Goal: Information Seeking & Learning: Learn about a topic

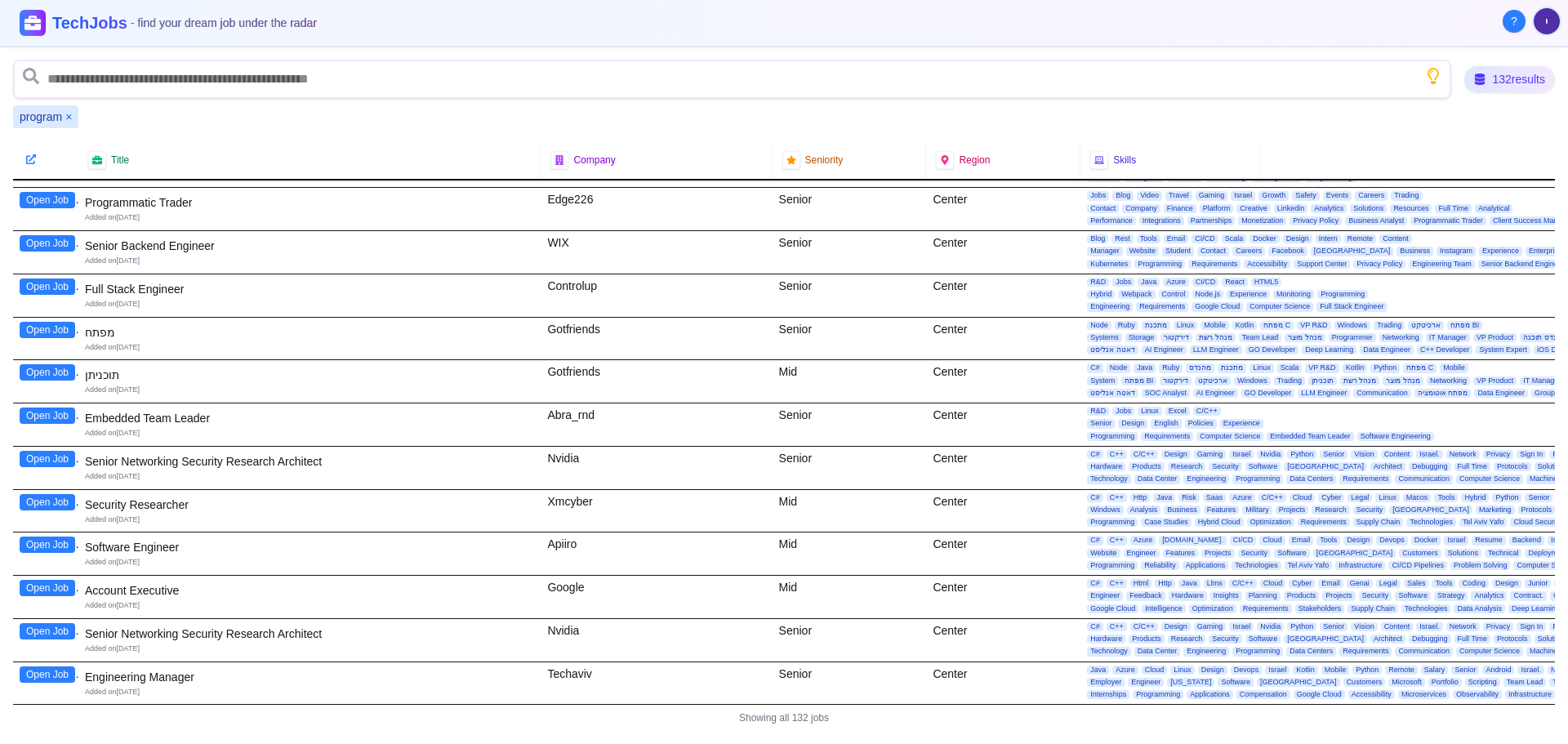
scroll to position [4671, 0]
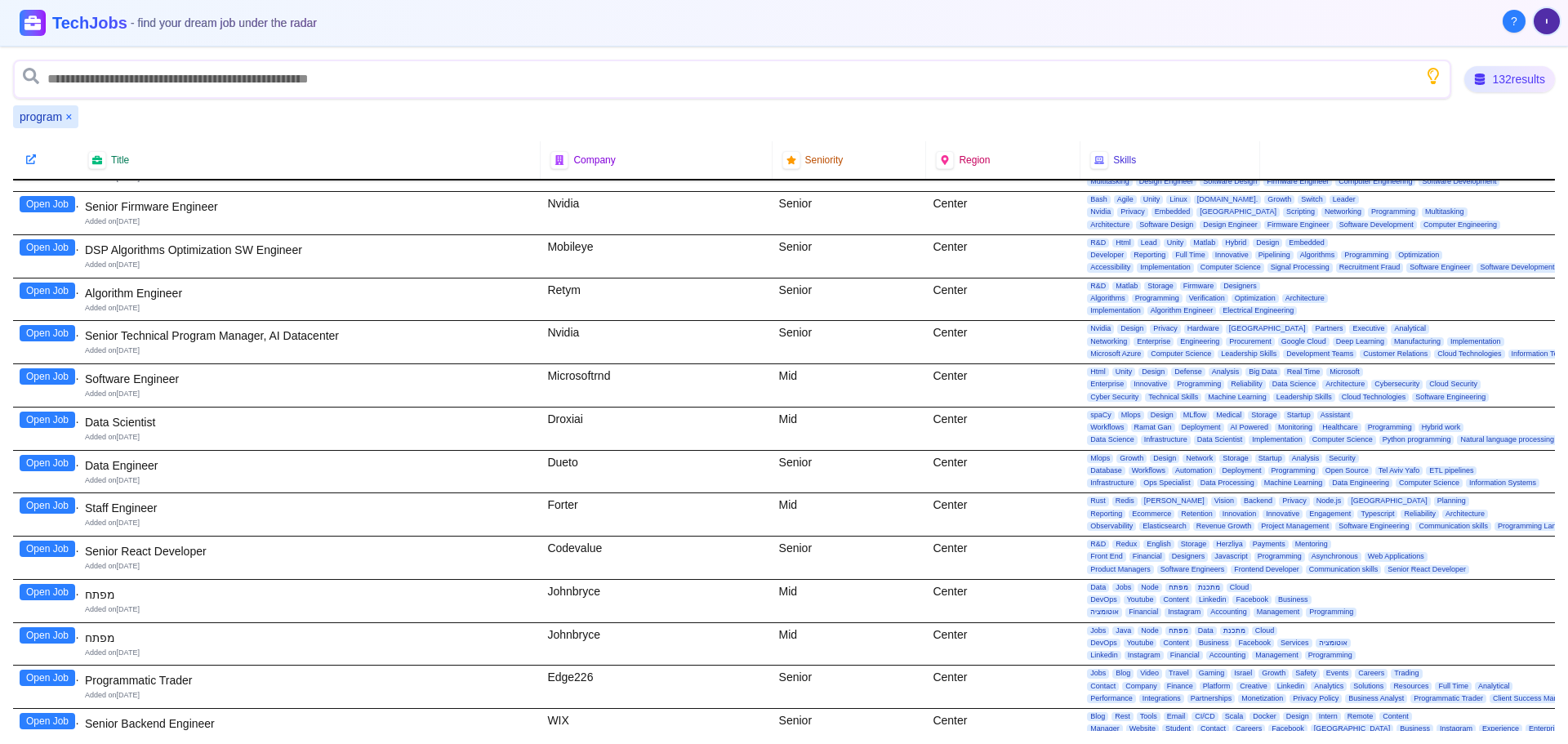
click at [69, 118] on button "×" at bounding box center [68, 117] width 7 height 16
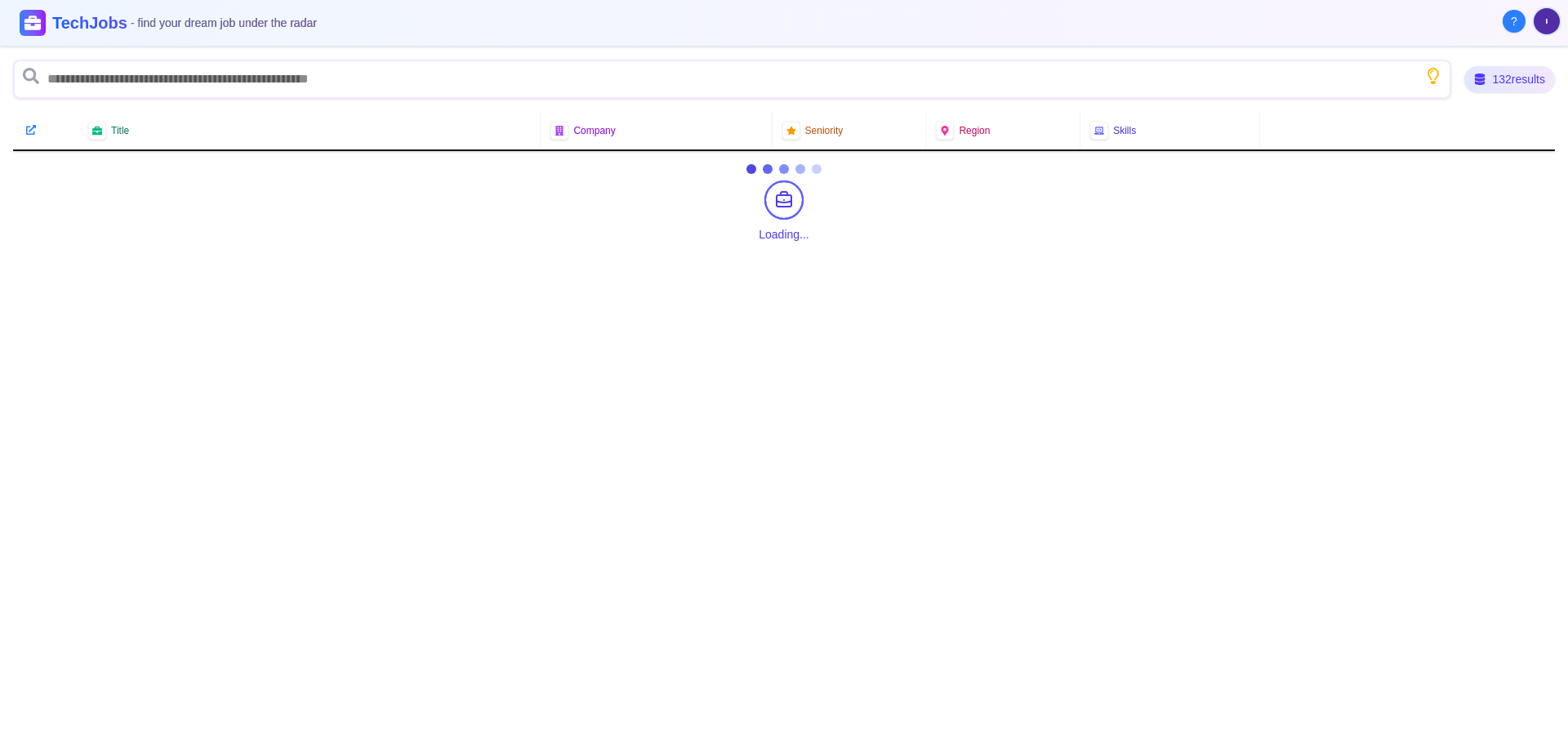
scroll to position [0, 0]
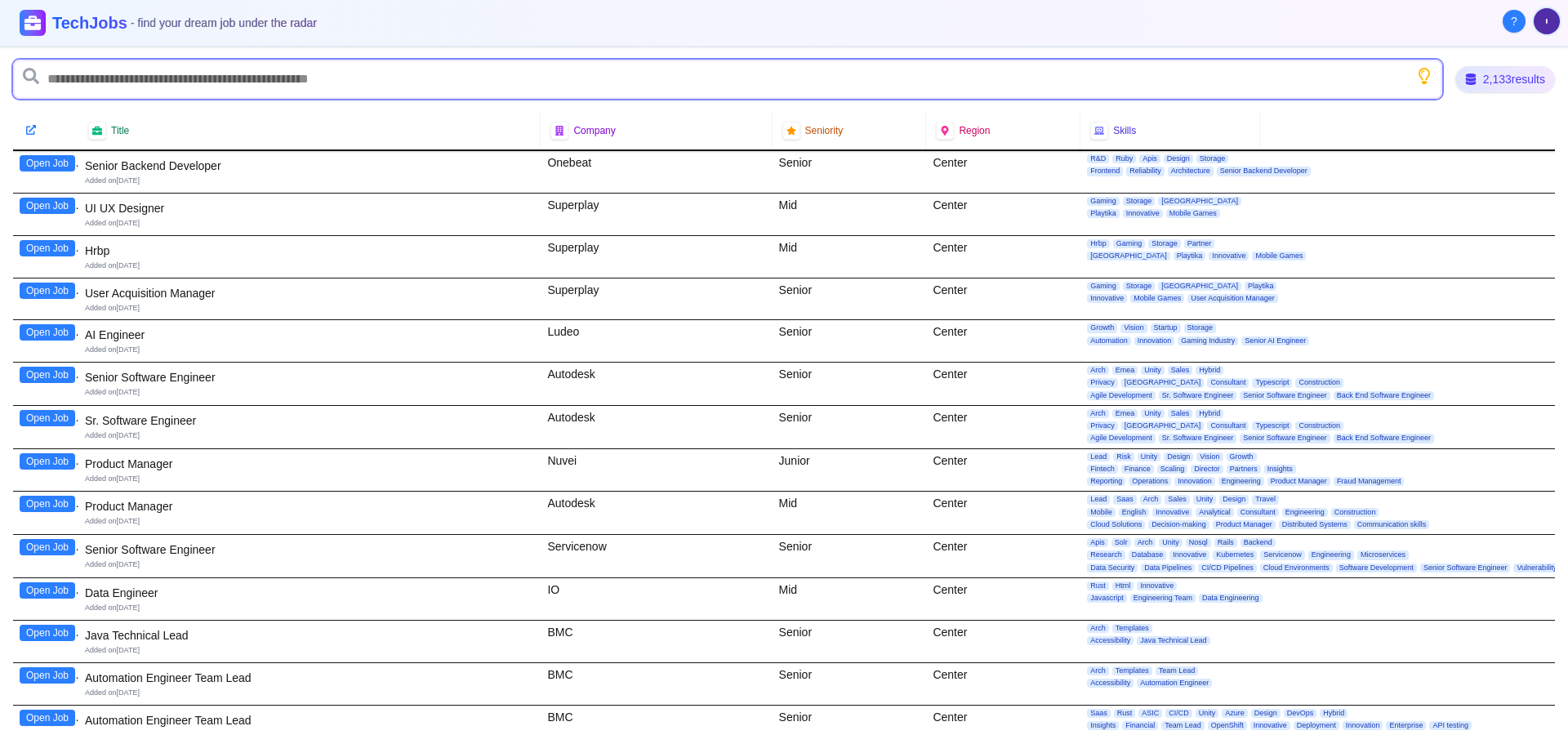
click at [109, 82] on input "text" at bounding box center [728, 79] width 1429 height 40
type input "*****"
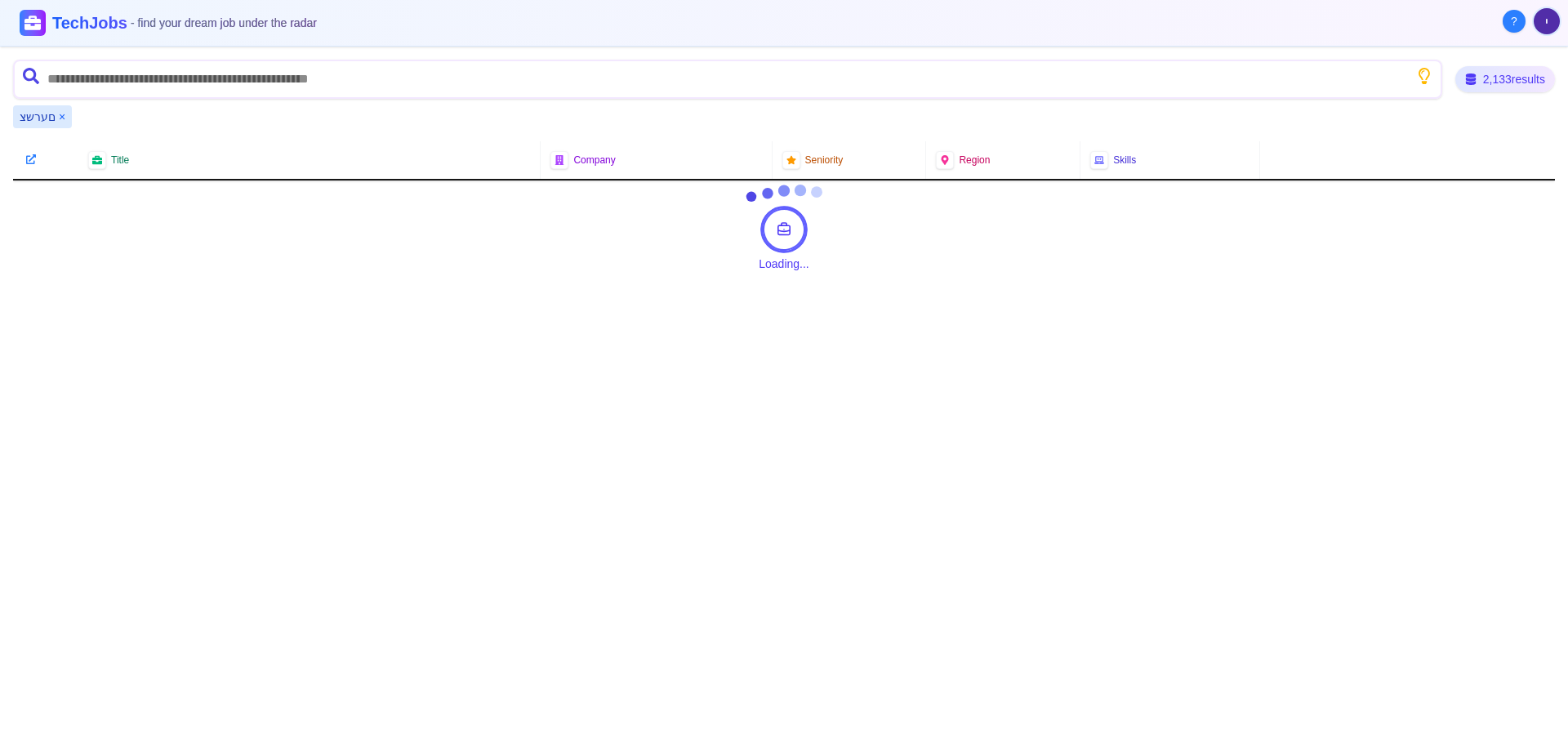
click at [58, 118] on button "×" at bounding box center [61, 117] width 7 height 16
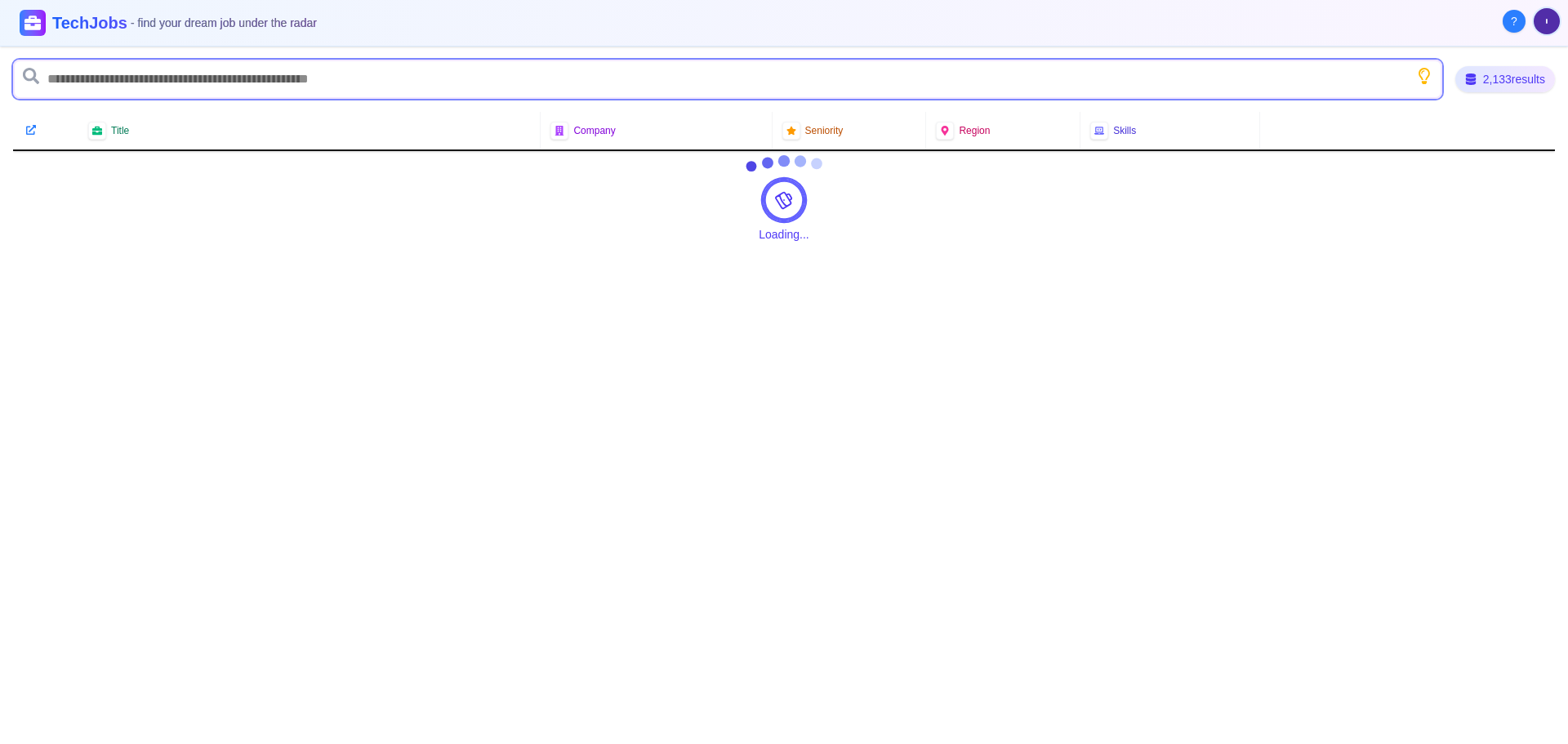
click at [78, 85] on input "text" at bounding box center [728, 79] width 1429 height 40
click at [76, 77] on input "text" at bounding box center [728, 79] width 1429 height 40
type input "*"
type input "*******"
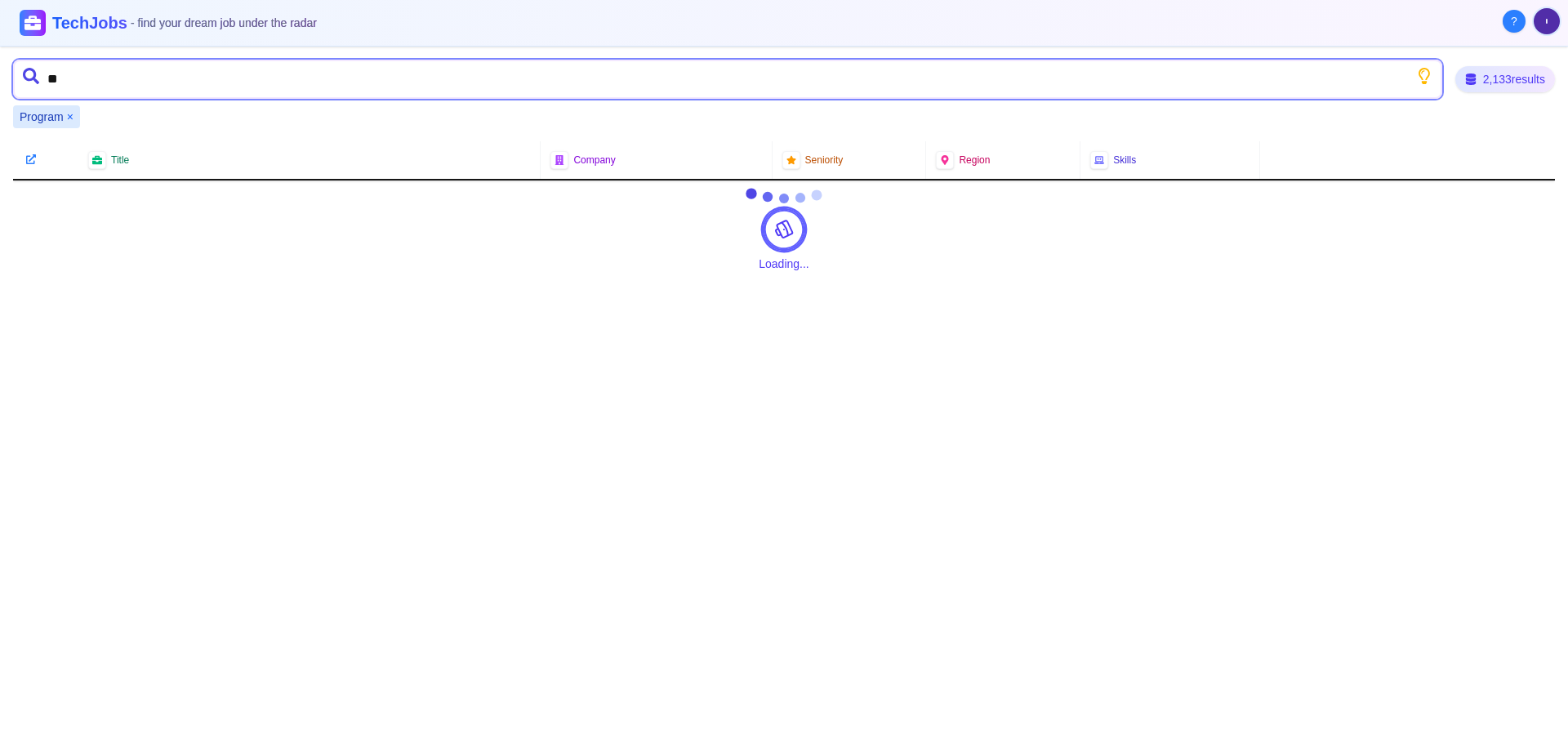
type input "***"
click at [1067, 82] on input "text" at bounding box center [728, 79] width 1429 height 40
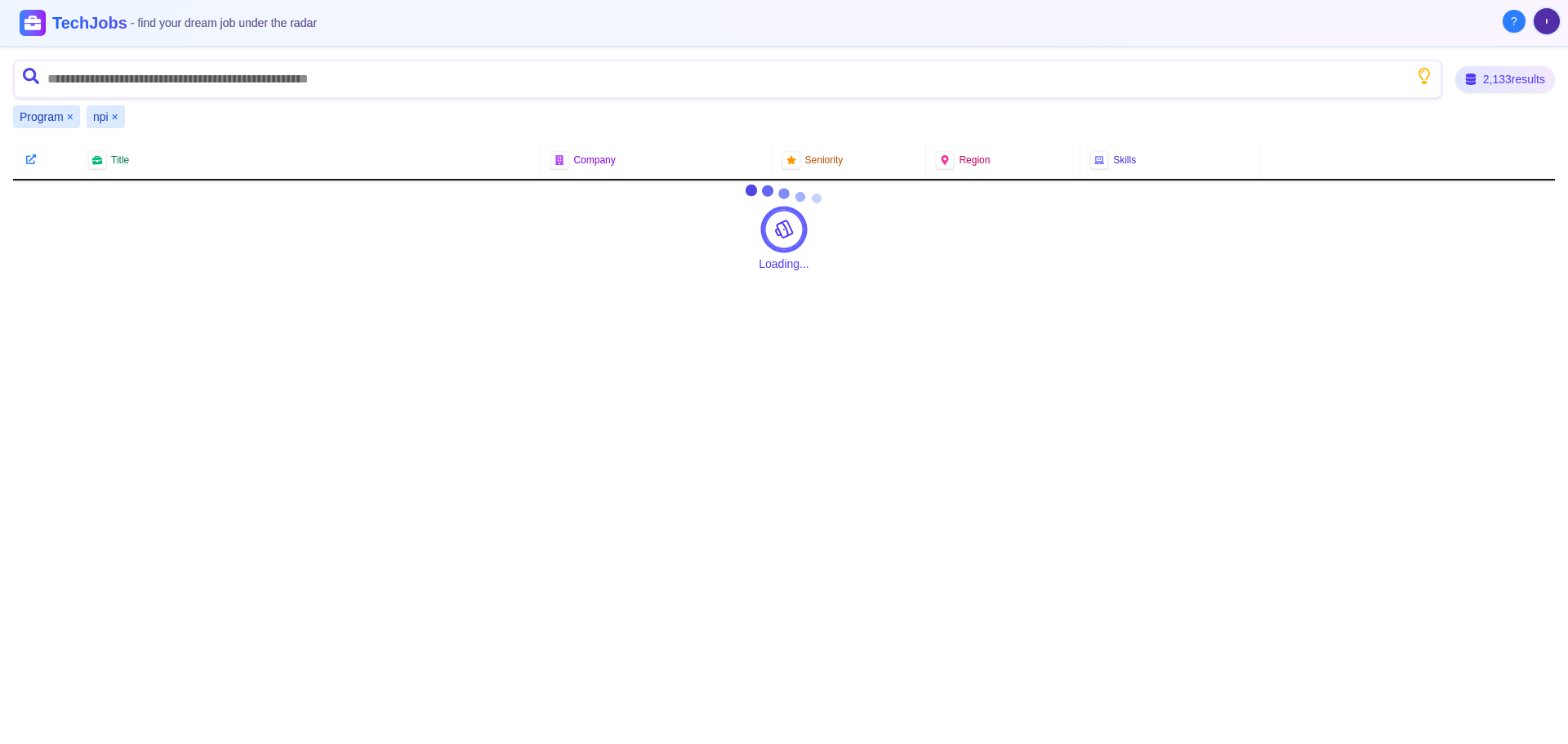
click at [113, 117] on button "×" at bounding box center [115, 117] width 7 height 16
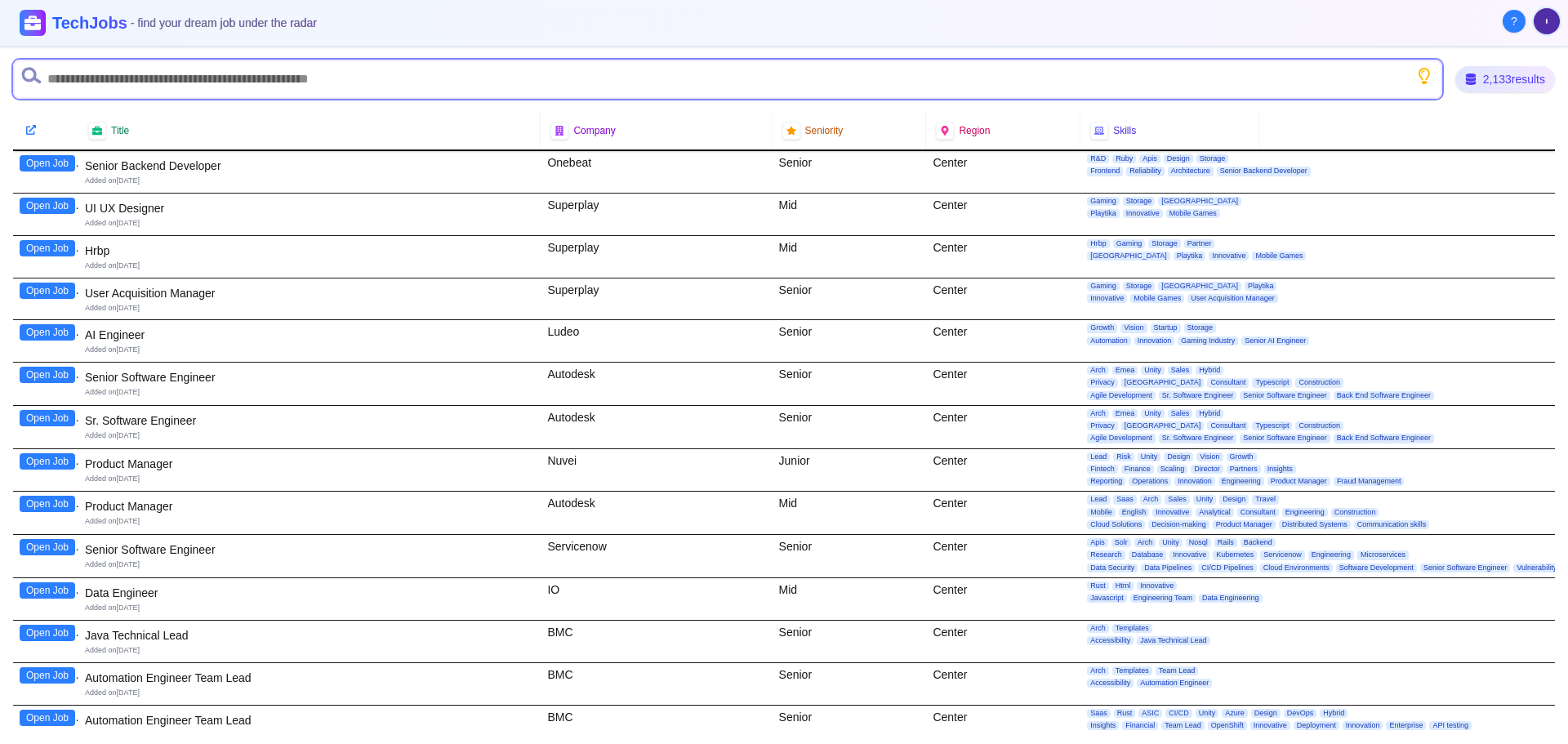
click at [140, 72] on input "text" at bounding box center [728, 79] width 1429 height 40
type input "*******"
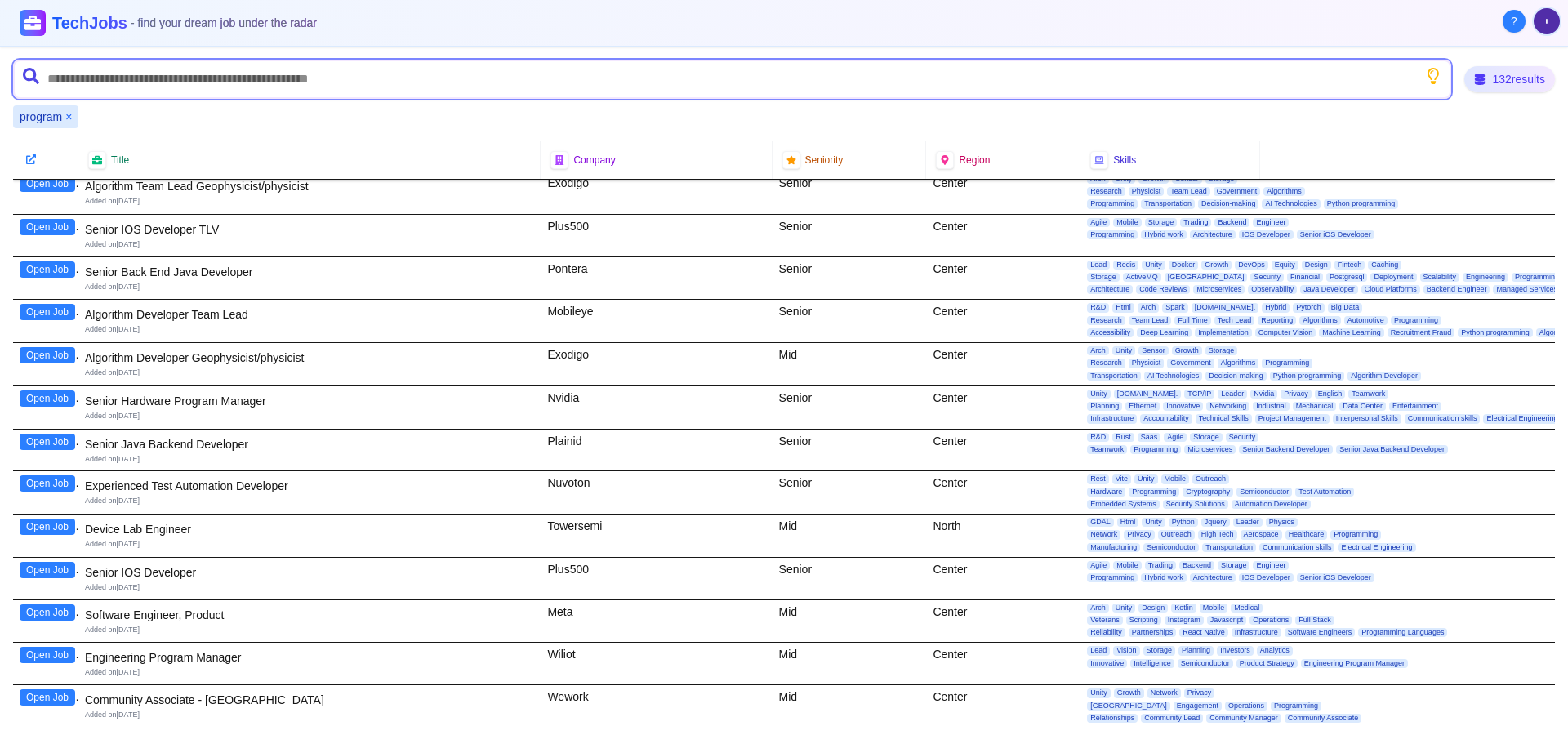
scroll to position [3183, 0]
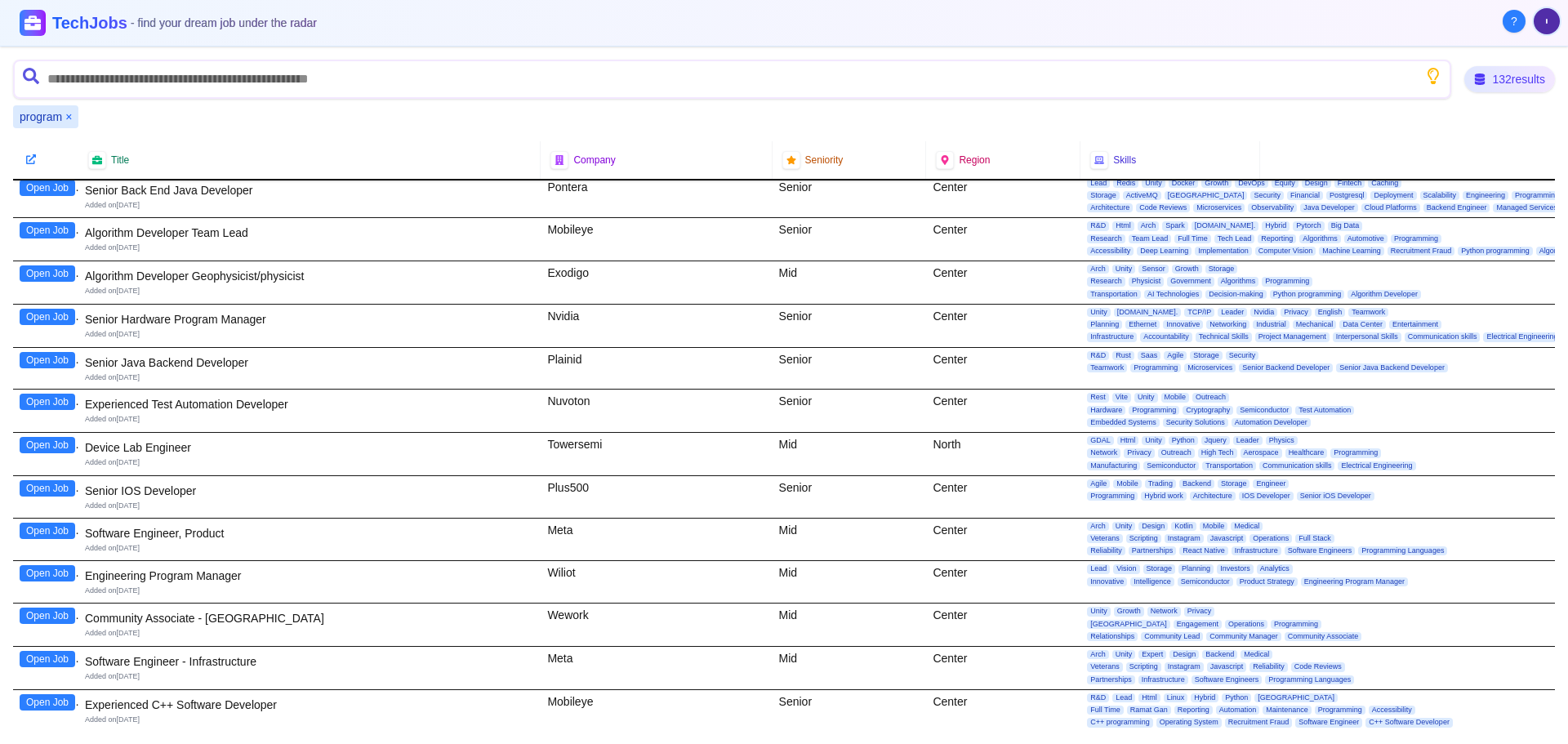
click at [60, 570] on button "Open Job" at bounding box center [48, 573] width 56 height 16
click at [48, 566] on button "Open Job" at bounding box center [48, 573] width 56 height 16
click at [1533, 12] on button "Sign In" at bounding box center [1520, 22] width 81 height 30
click at [1521, 26] on button "Sign In" at bounding box center [1520, 22] width 81 height 30
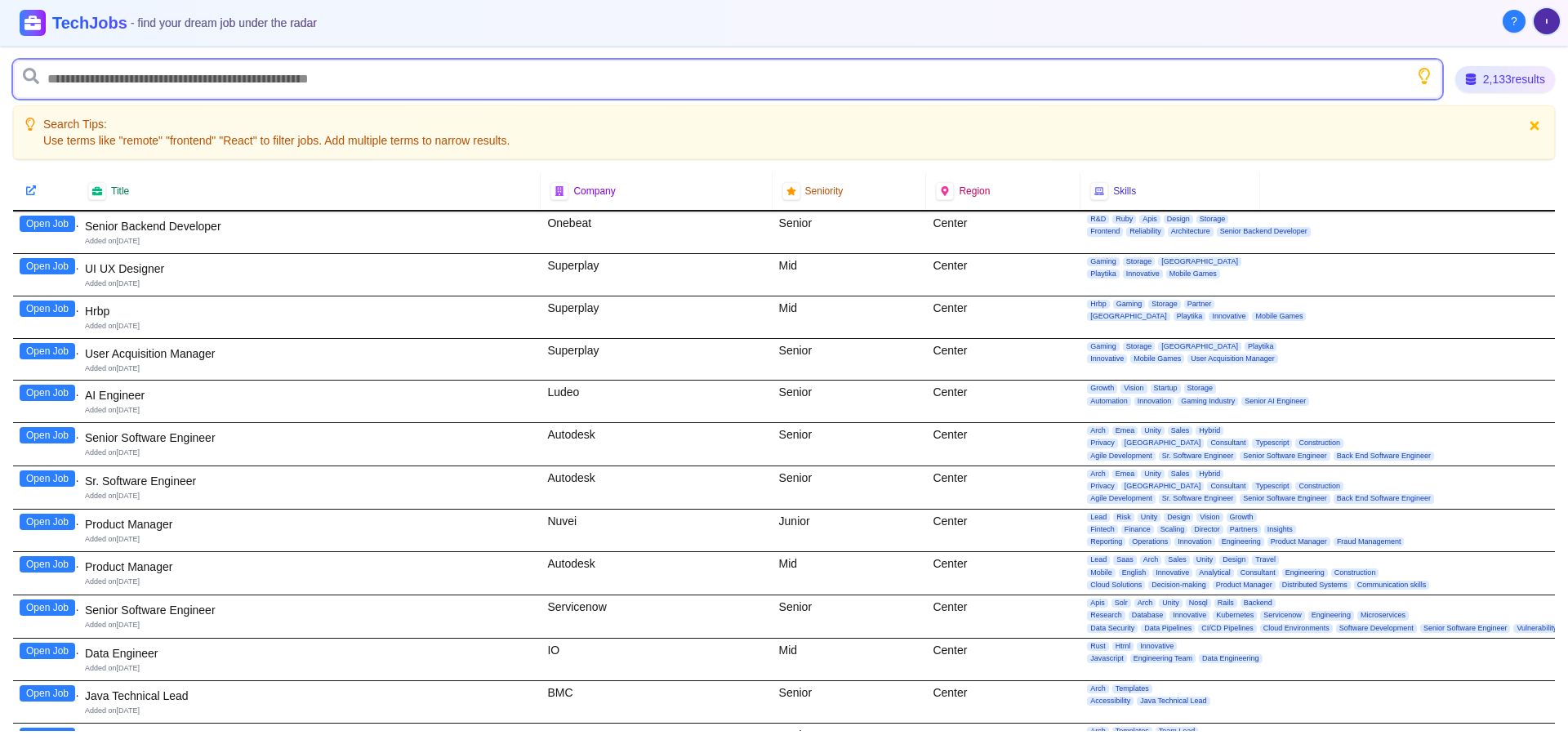
click at [228, 78] on input "text" at bounding box center [728, 79] width 1429 height 40
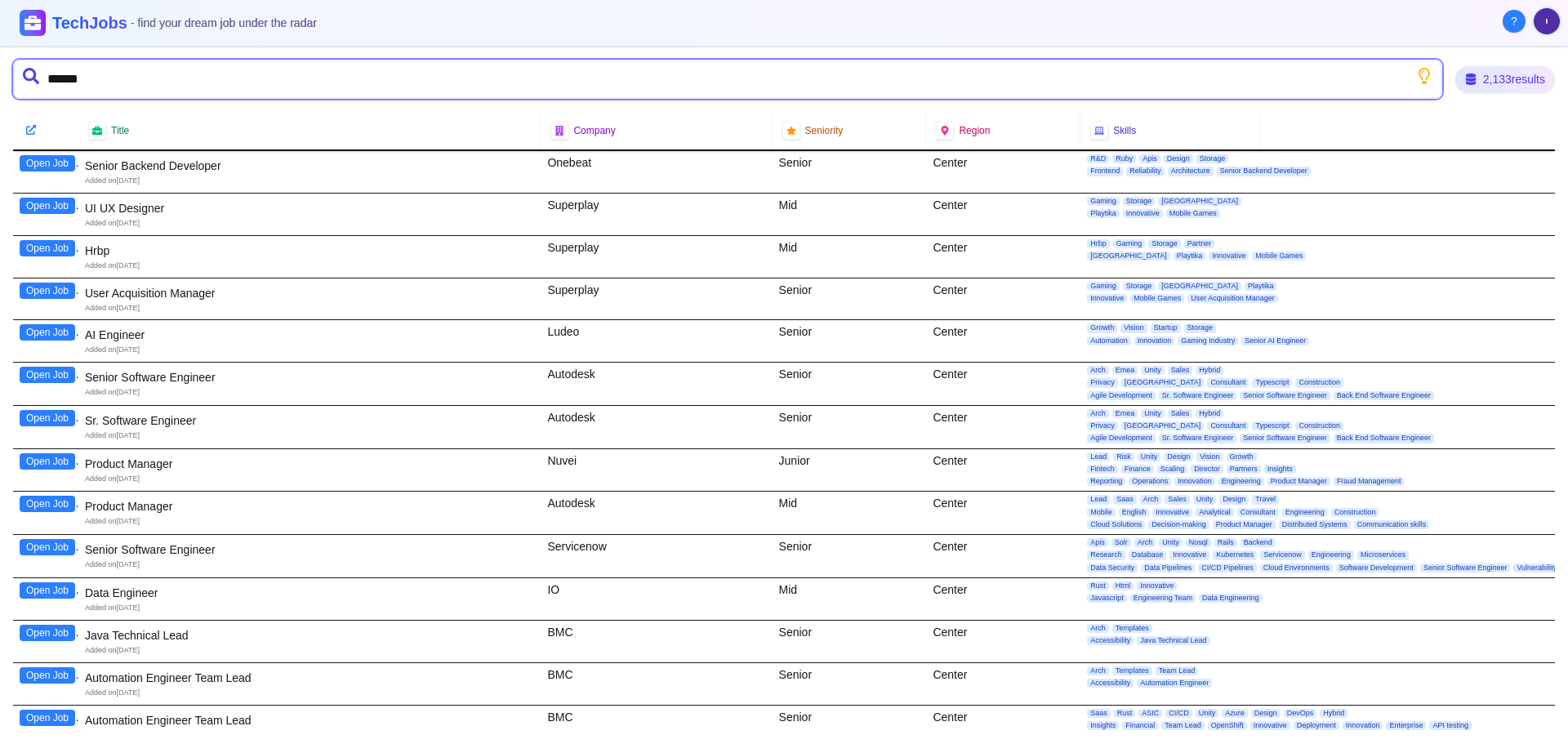
type input "*******"
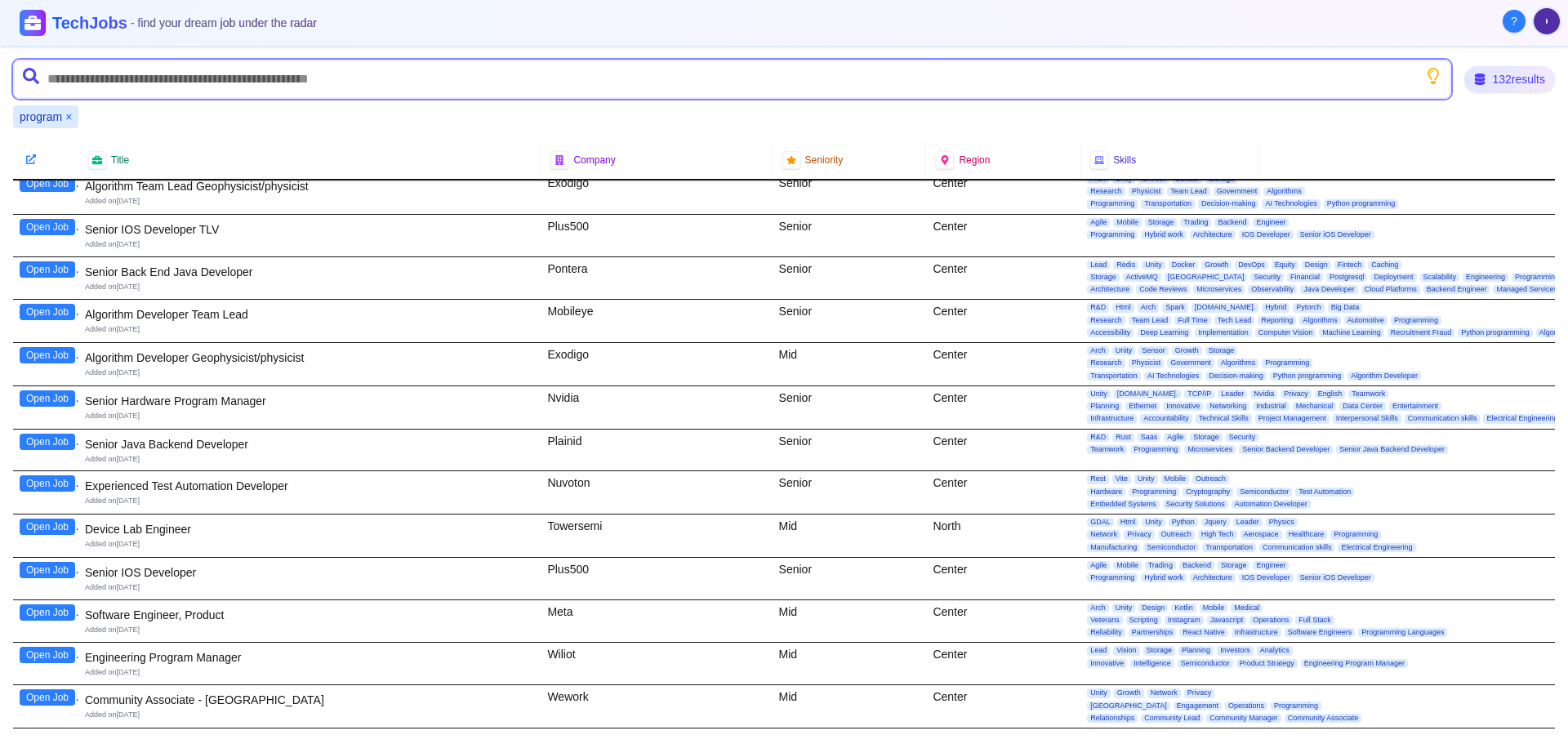
scroll to position [3183, 0]
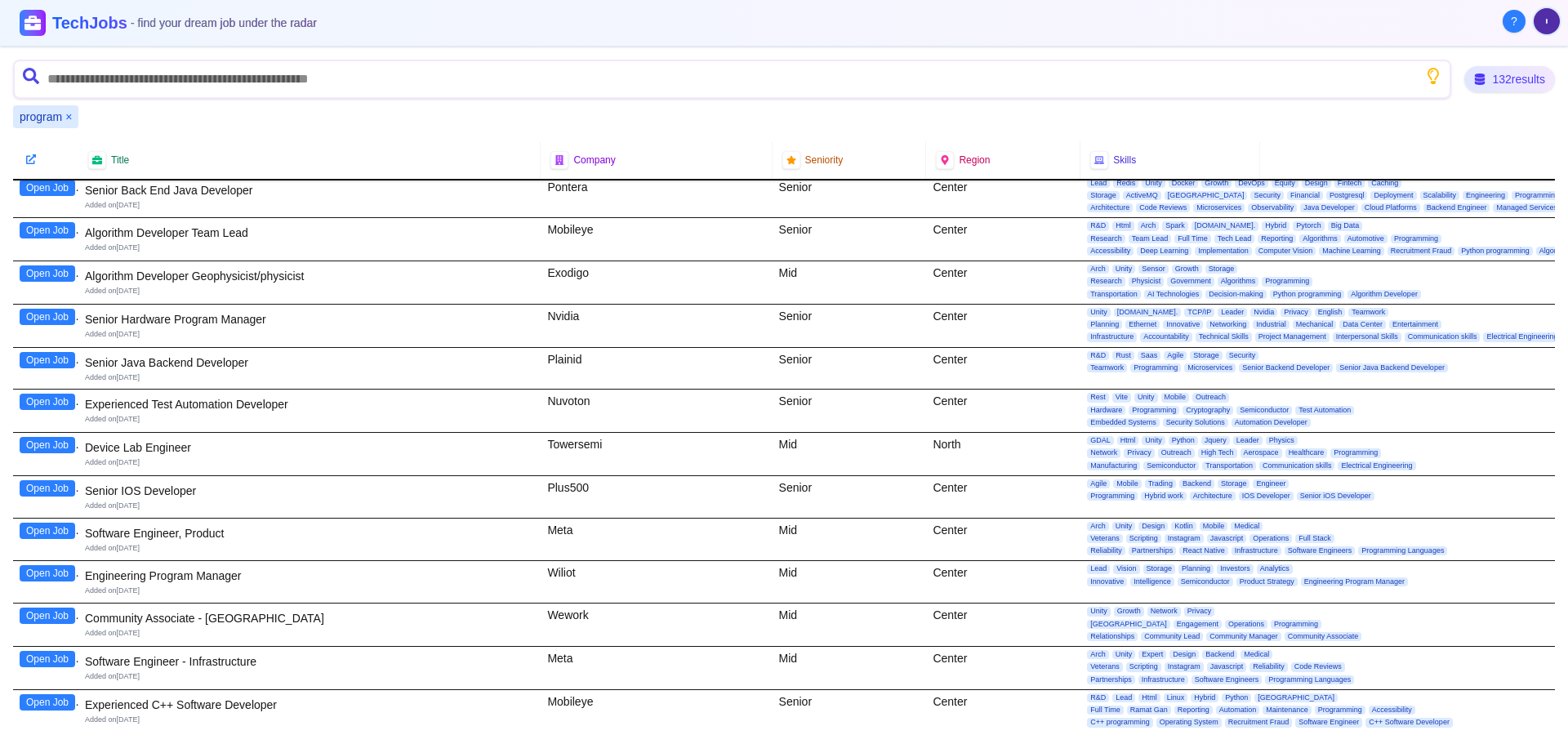
click at [47, 581] on button "Open Job" at bounding box center [48, 573] width 56 height 16
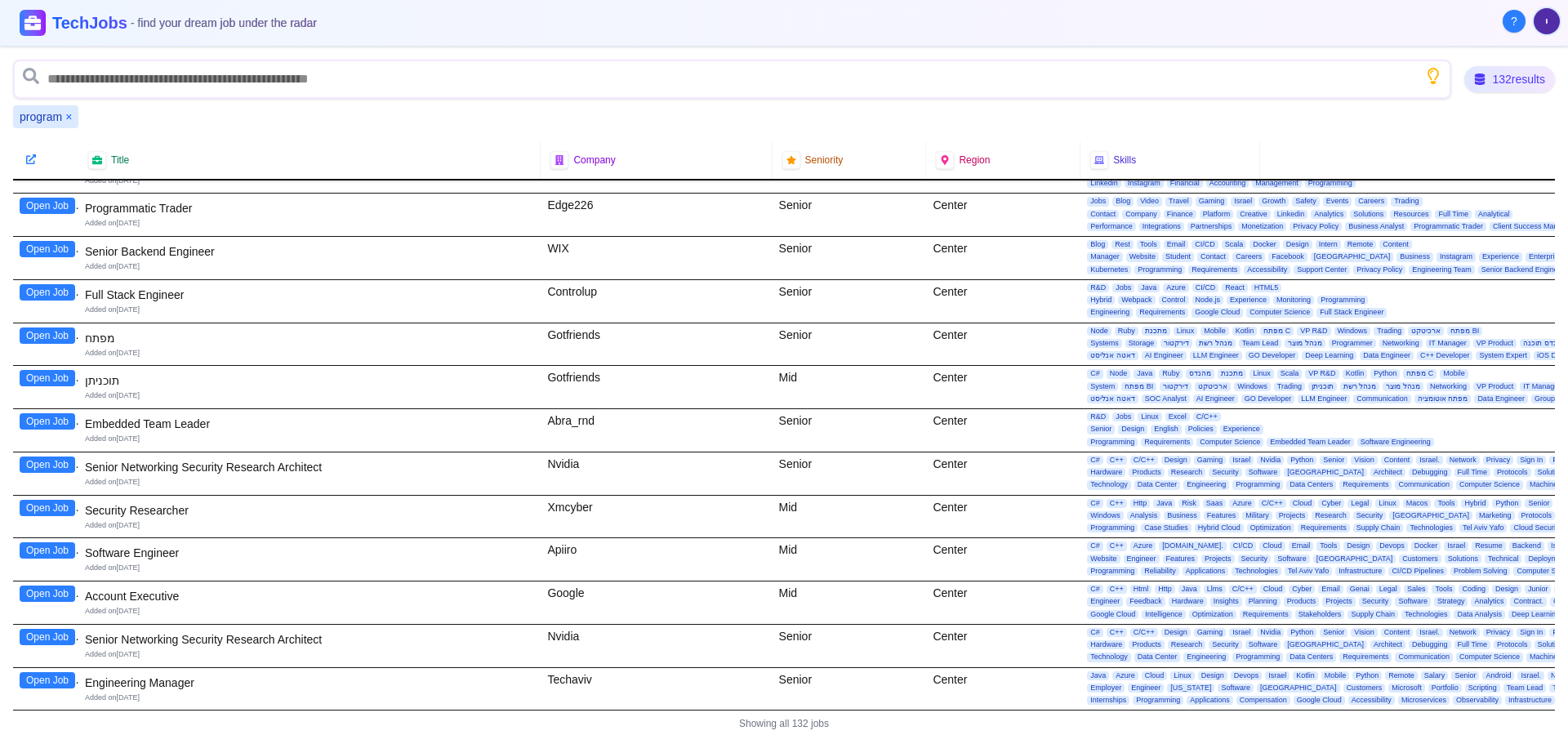
scroll to position [5160, 0]
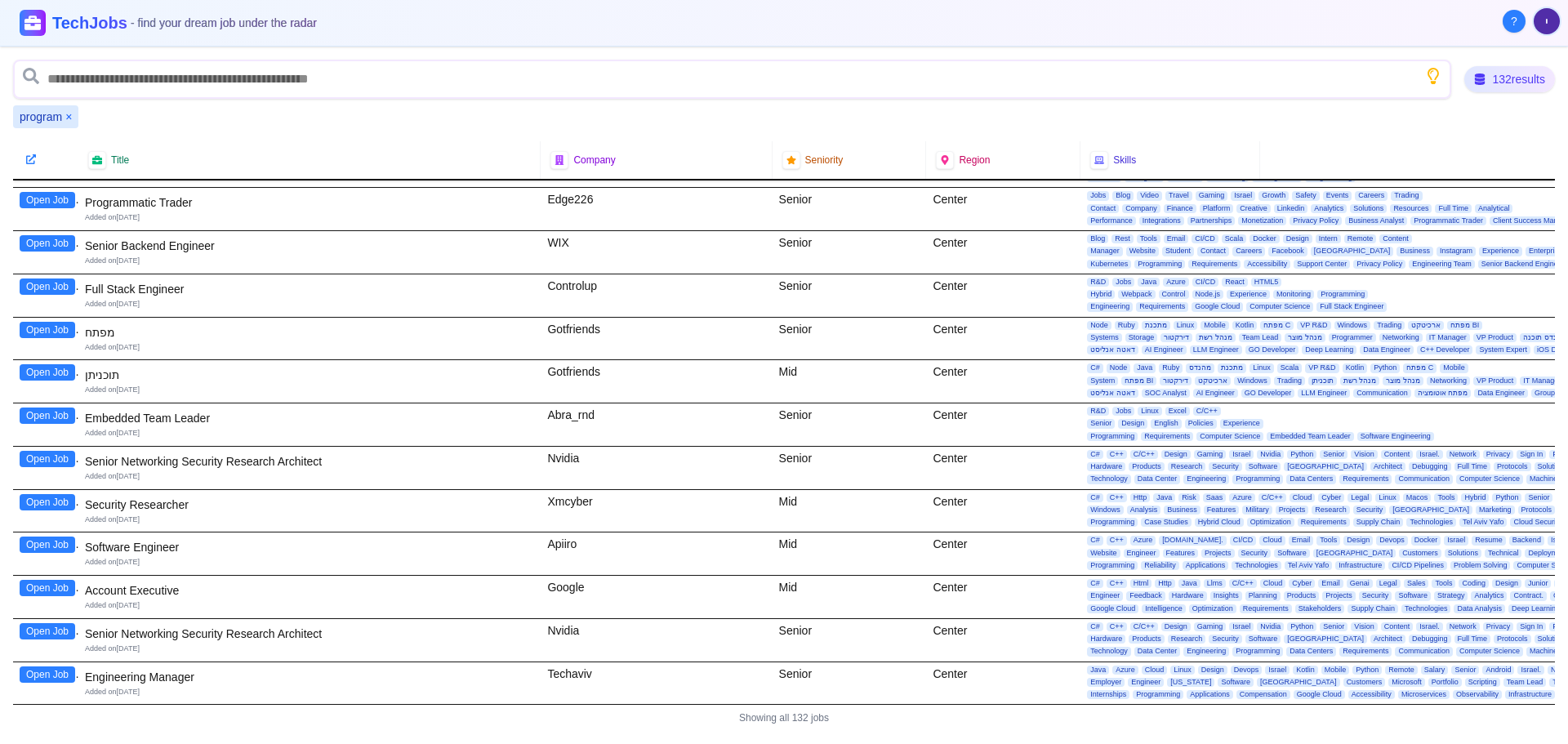
click at [54, 666] on button "Open Job" at bounding box center [48, 674] width 56 height 16
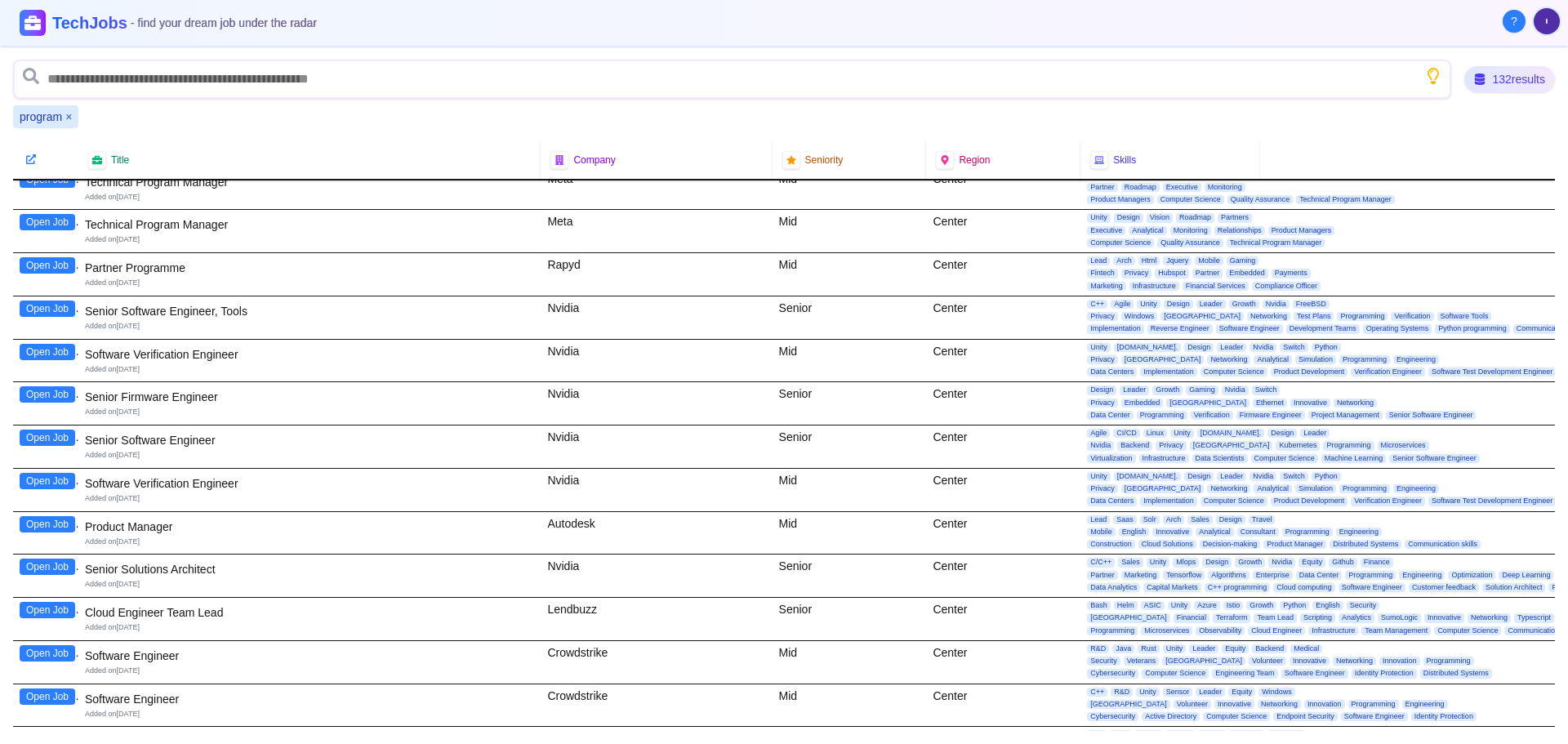
scroll to position [0, 0]
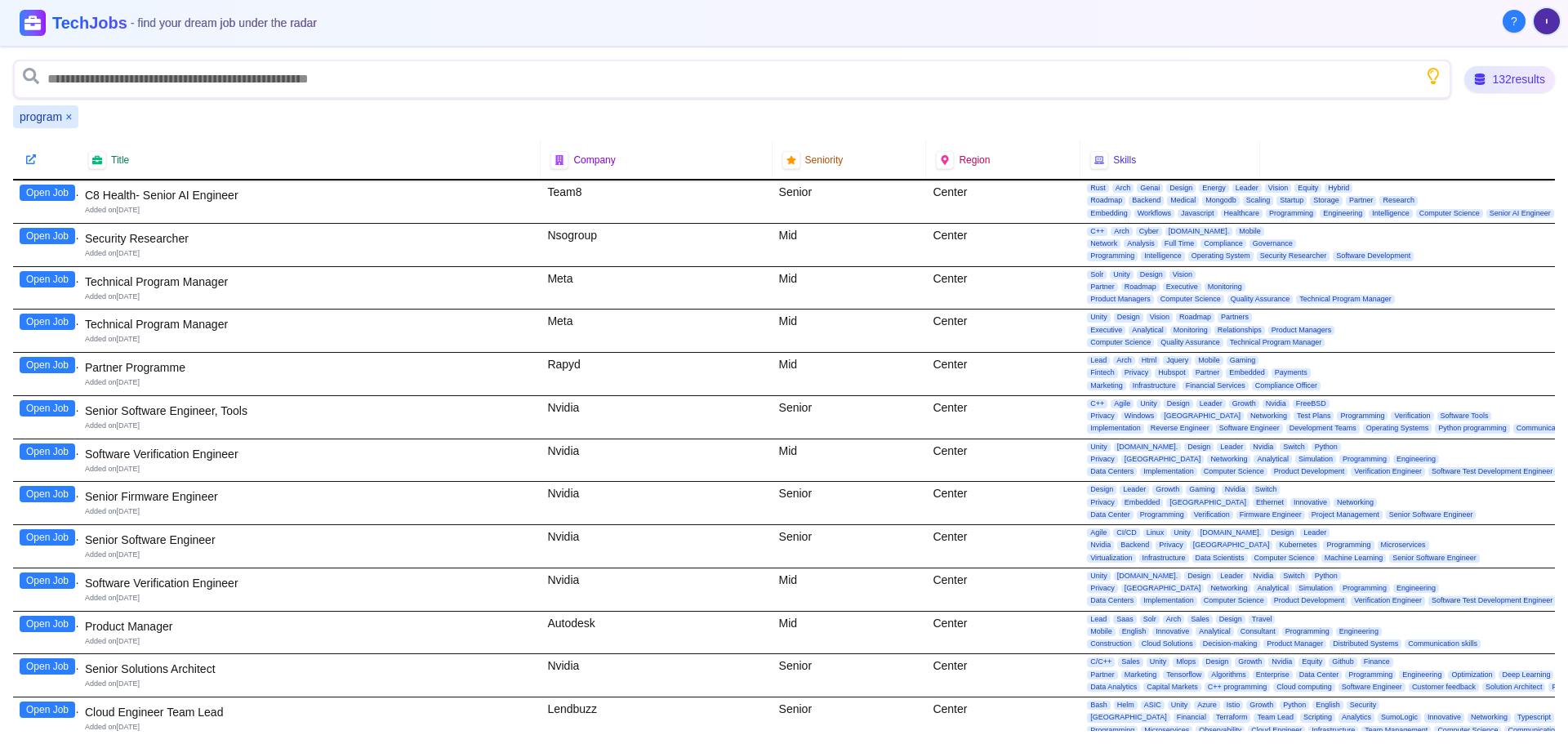
click at [58, 277] on button "Open Job" at bounding box center [48, 279] width 56 height 16
click at [54, 322] on button "Open Job" at bounding box center [48, 321] width 56 height 16
